Goal: Navigation & Orientation: Find specific page/section

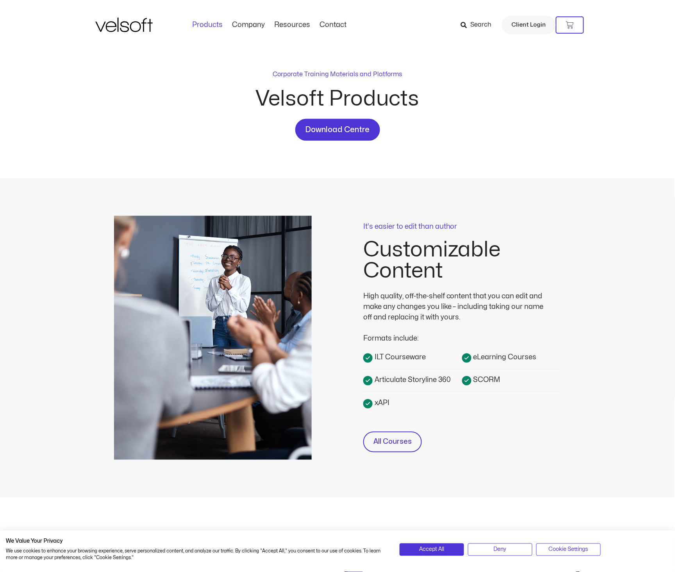
click at [298, 29] on div "Products All Products Content ILT Courseware Storyline 360 Courses SCORM Course…" at bounding box center [337, 25] width 484 height 50
click at [300, 24] on link "Resources" at bounding box center [313, 25] width 54 height 9
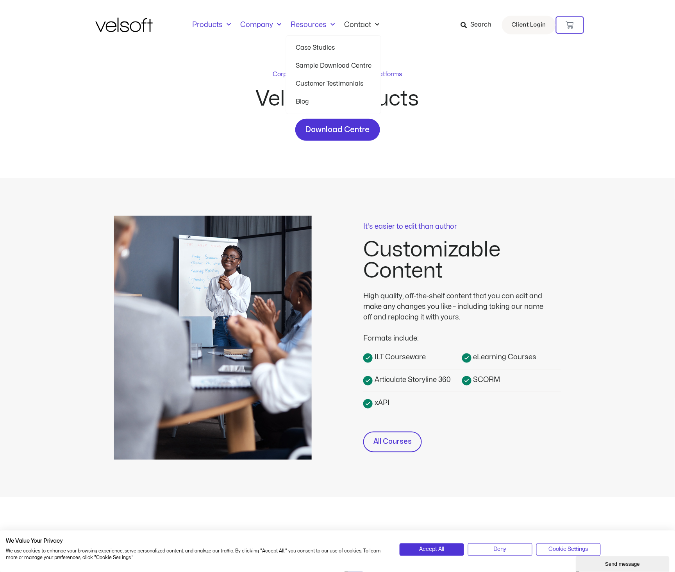
click at [262, 25] on link "Company" at bounding box center [261, 25] width 50 height 9
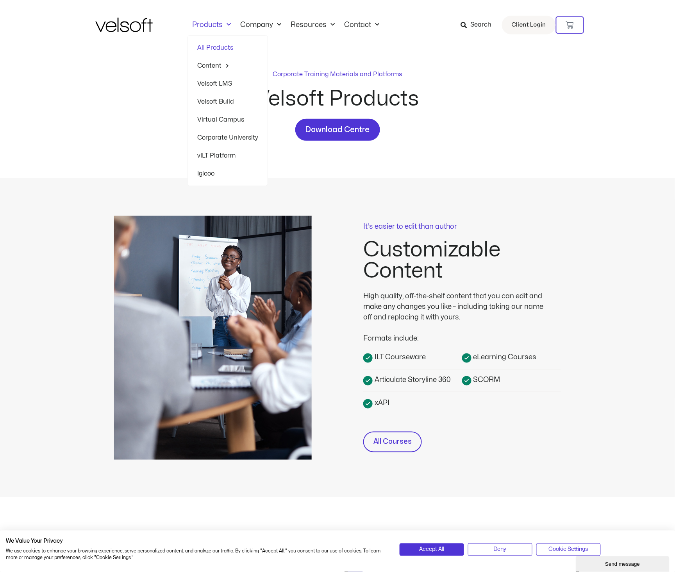
click at [218, 23] on link "Products" at bounding box center [212, 25] width 48 height 9
click at [223, 30] on div "Products All Products Content ILT Courseware Storyline 360 Courses SCORM Course…" at bounding box center [337, 25] width 484 height 50
click at [229, 28] on span "Menu" at bounding box center [227, 24] width 8 height 13
click at [224, 24] on span "Menu" at bounding box center [227, 24] width 8 height 13
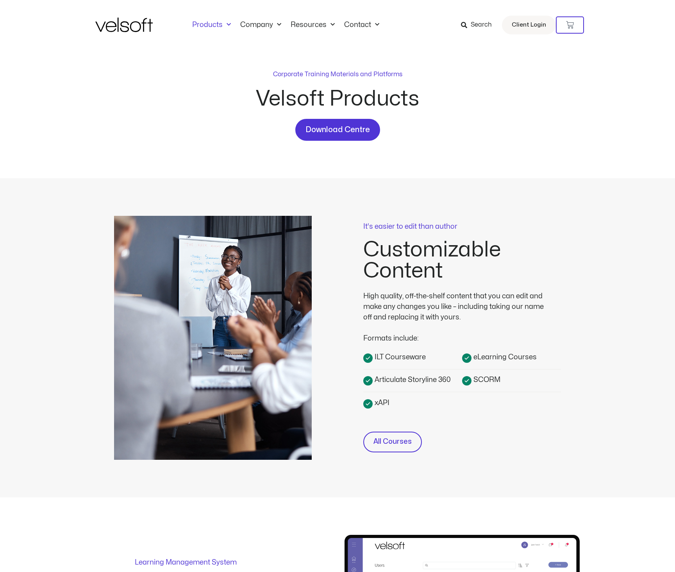
click at [224, 24] on link "Products" at bounding box center [212, 25] width 48 height 9
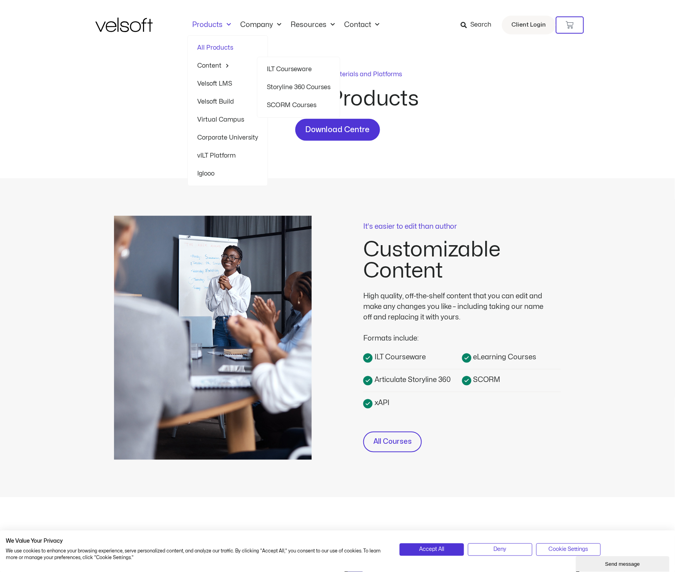
click at [219, 62] on link "Content" at bounding box center [227, 66] width 61 height 18
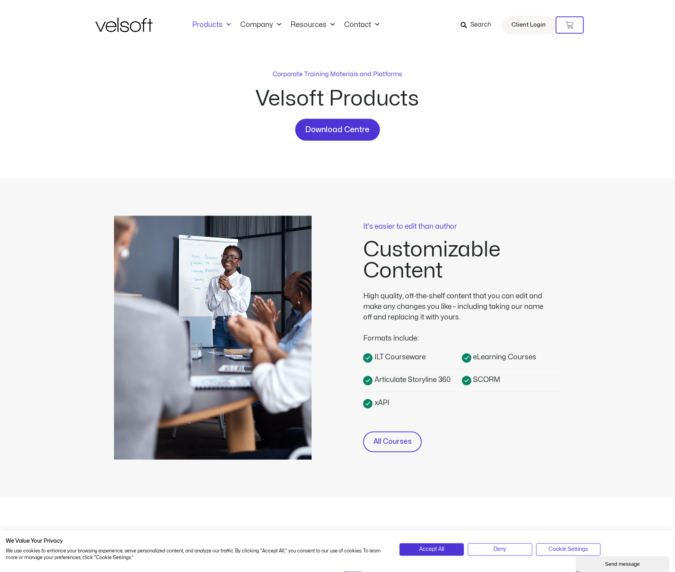
scroll to position [220, 0]
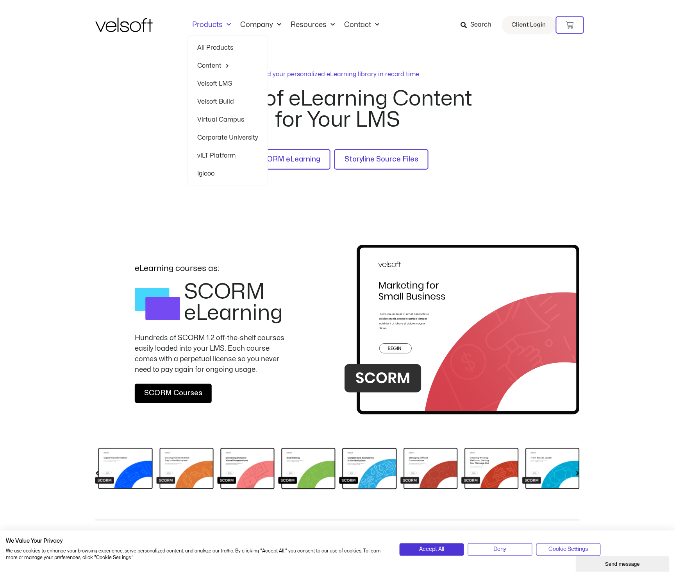
click at [205, 157] on link "vILT Platform" at bounding box center [227, 155] width 61 height 18
